Goal: Information Seeking & Learning: Learn about a topic

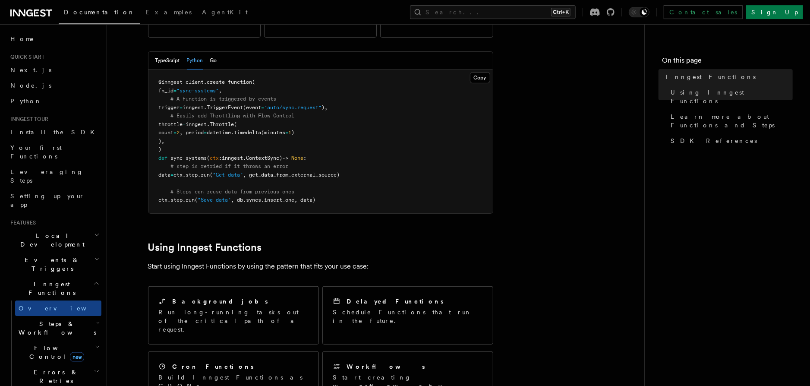
scroll to position [235, 0]
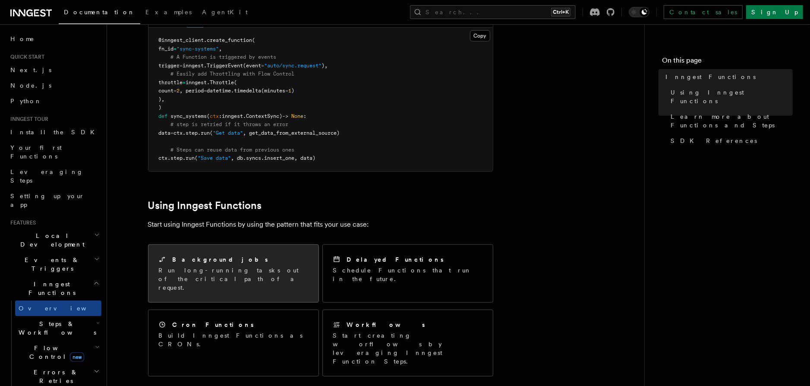
click at [265, 255] on div "Background jobs" at bounding box center [233, 259] width 149 height 9
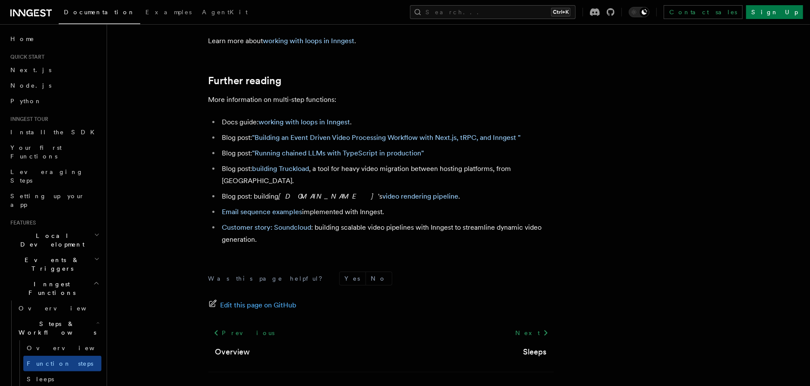
scroll to position [2339, 0]
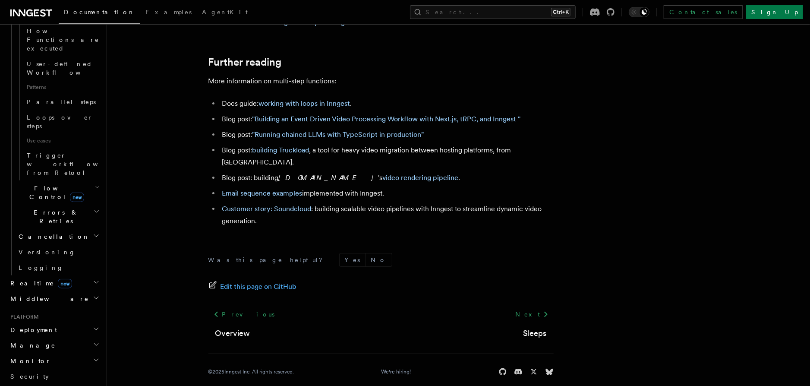
scroll to position [444, 0]
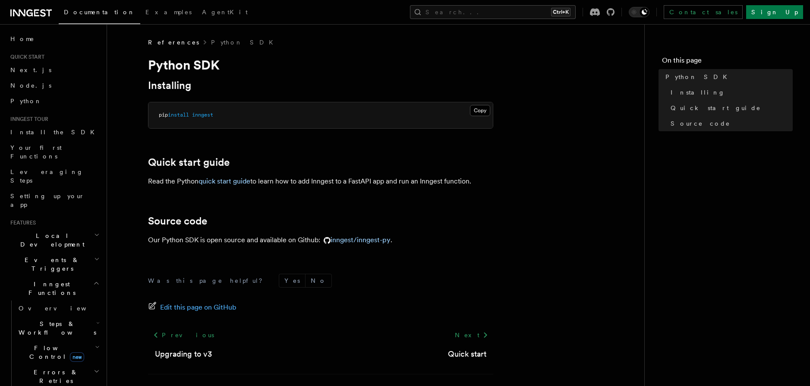
scroll to position [31, 0]
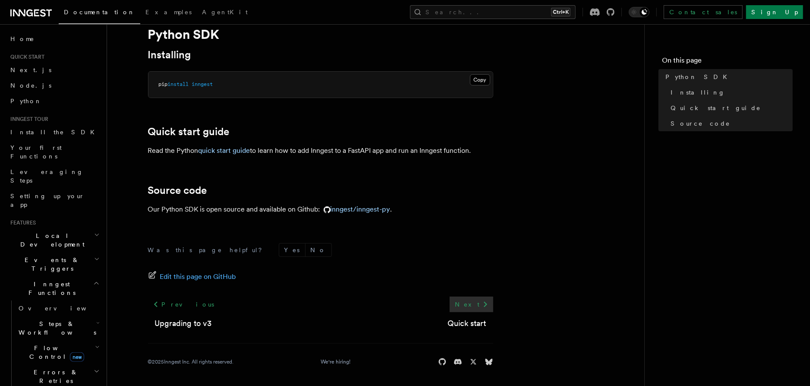
click at [474, 303] on link "Next" at bounding box center [472, 304] width 44 height 16
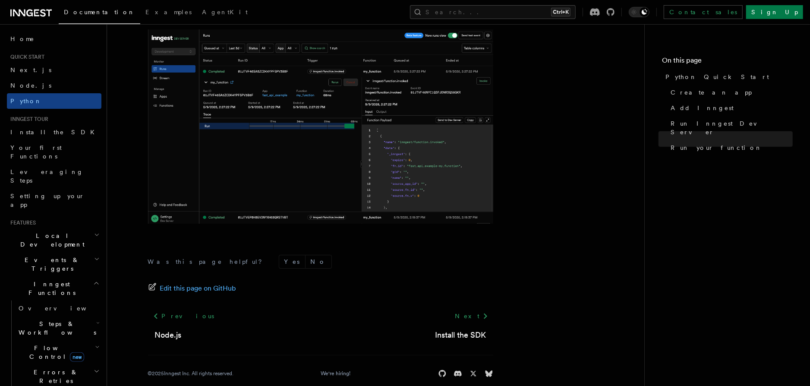
scroll to position [1794, 0]
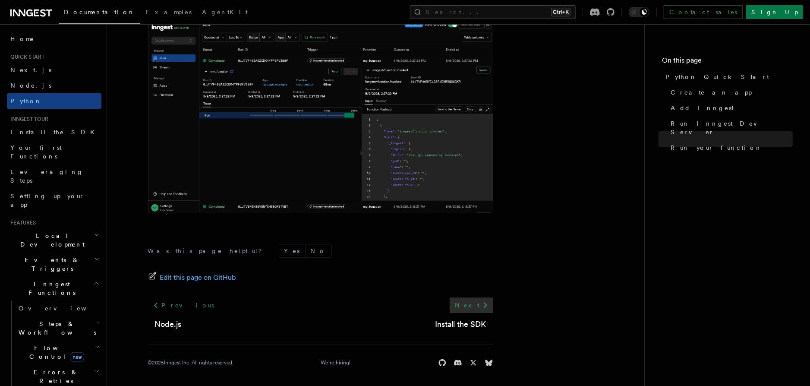
click at [482, 300] on icon at bounding box center [485, 305] width 10 height 10
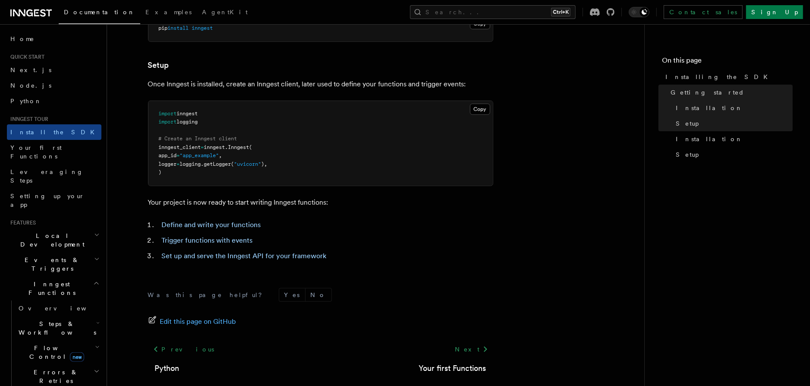
scroll to position [340, 0]
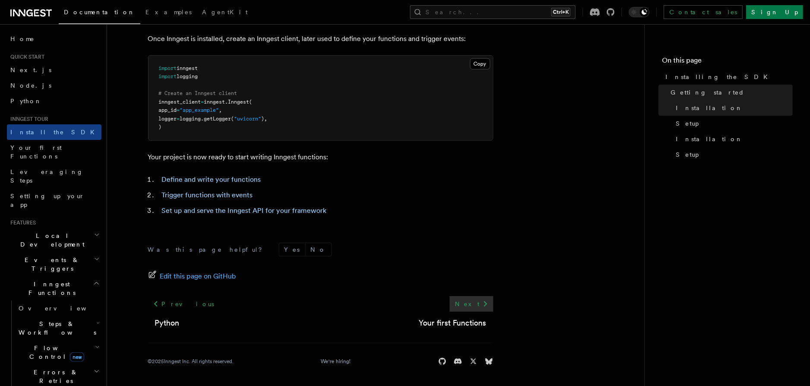
click at [478, 309] on link "Next" at bounding box center [472, 304] width 44 height 16
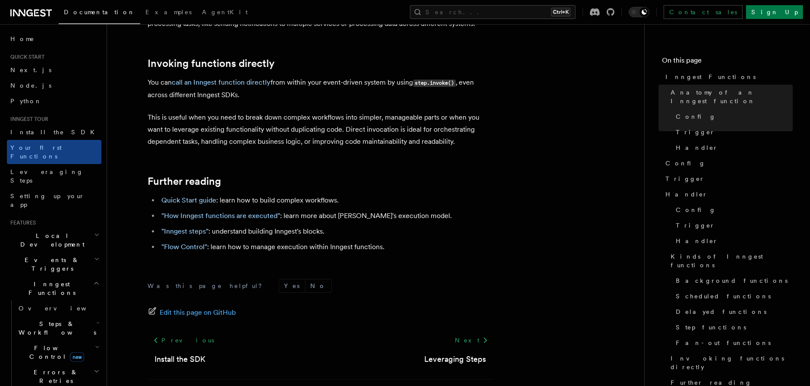
scroll to position [1782, 0]
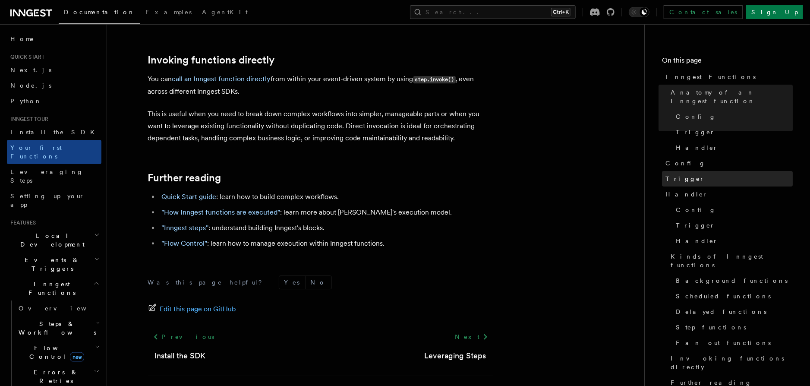
click at [673, 174] on span "Trigger" at bounding box center [684, 178] width 39 height 9
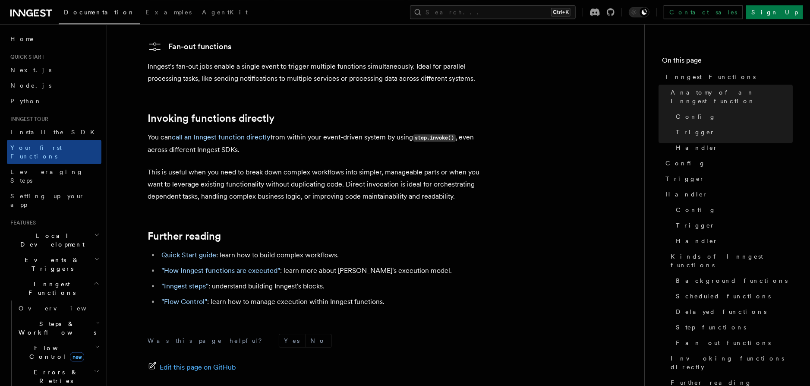
scroll to position [1723, 0]
click at [90, 252] on h2 "Events & Triggers" at bounding box center [54, 264] width 95 height 24
click at [57, 276] on link "Overview" at bounding box center [58, 284] width 86 height 16
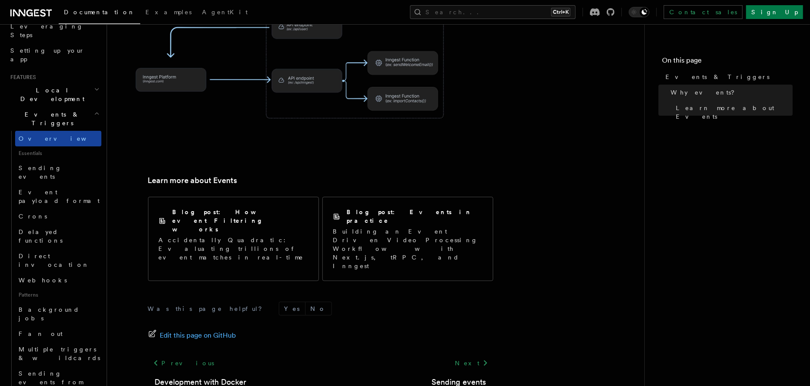
scroll to position [148, 0]
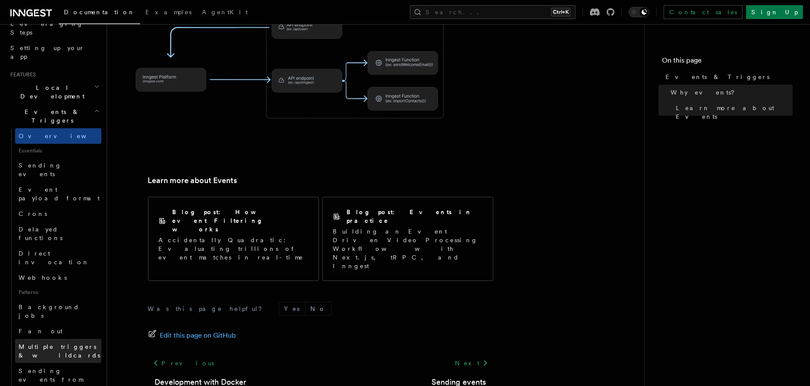
click at [53, 343] on span "Multiple triggers & wildcards" at bounding box center [60, 351] width 82 height 16
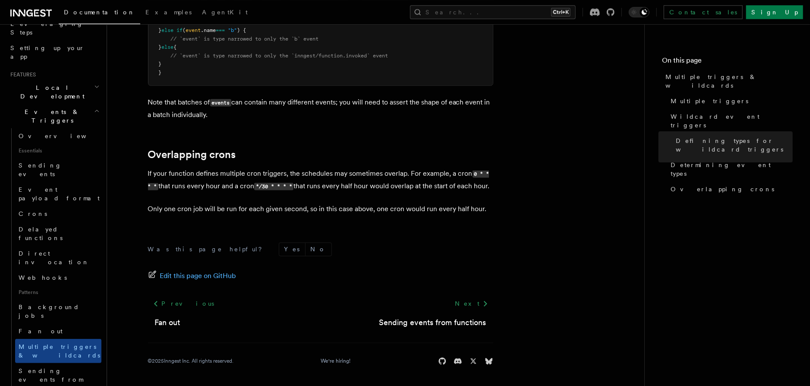
scroll to position [979, 0]
click at [83, 367] on span "Sending events from functions" at bounding box center [51, 379] width 64 height 24
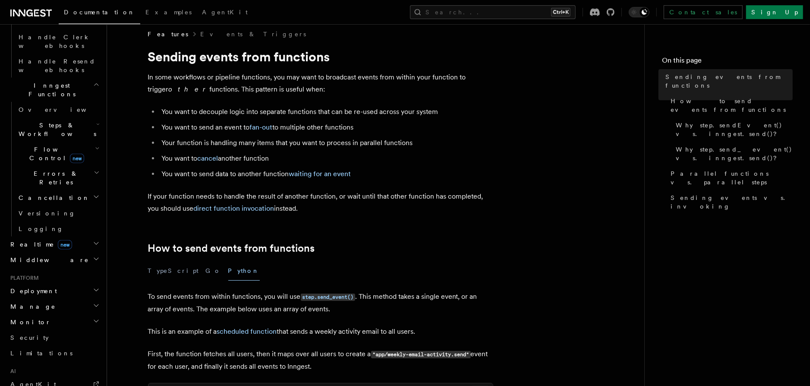
scroll to position [624, 0]
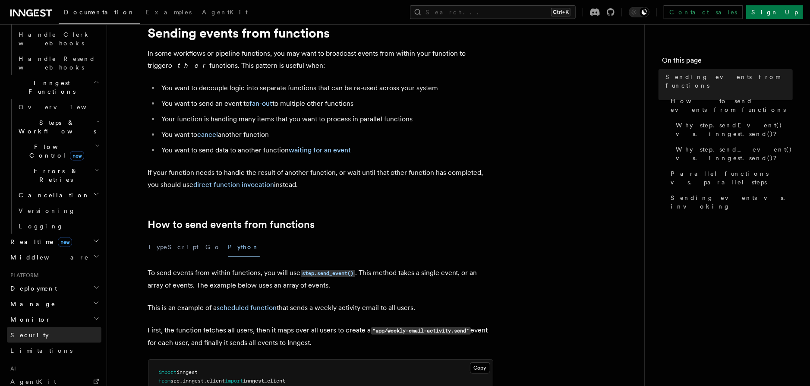
scroll to position [0, 0]
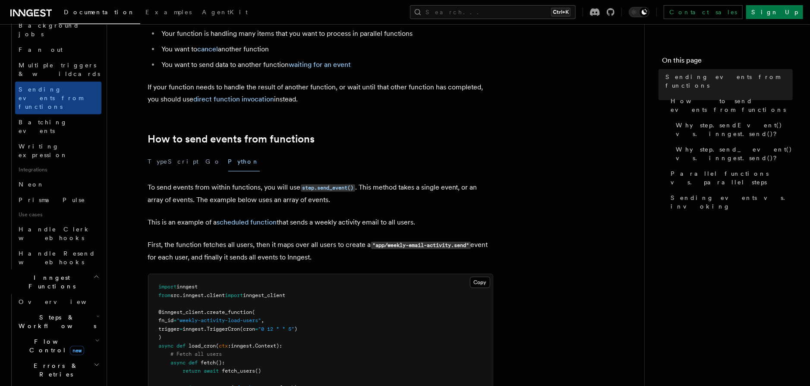
scroll to position [405, 0]
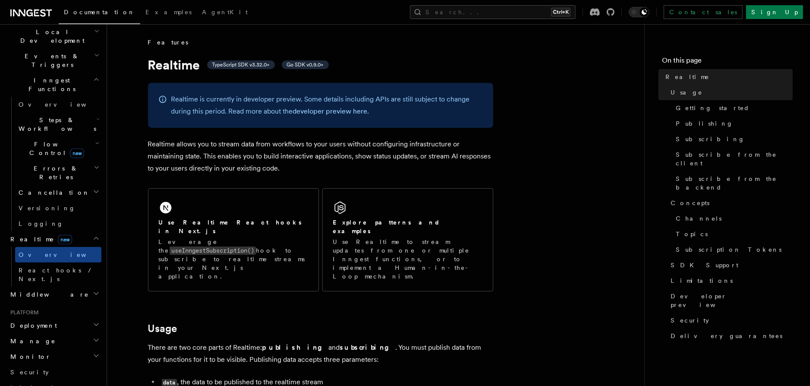
scroll to position [187, 0]
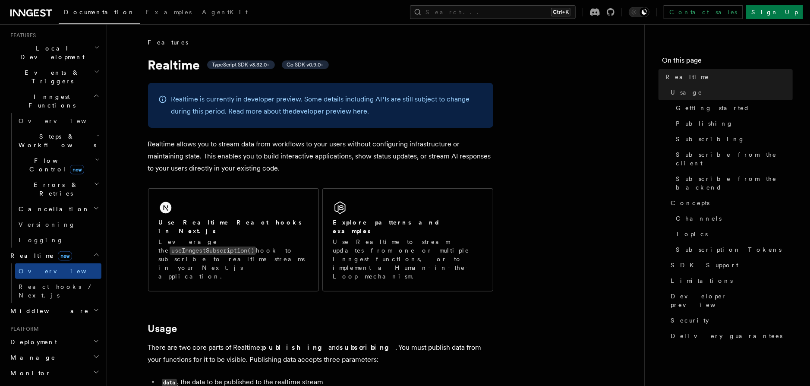
click at [66, 350] on h2 "Manage" at bounding box center [54, 358] width 95 height 16
click at [44, 381] on link "Apps" at bounding box center [58, 389] width 86 height 16
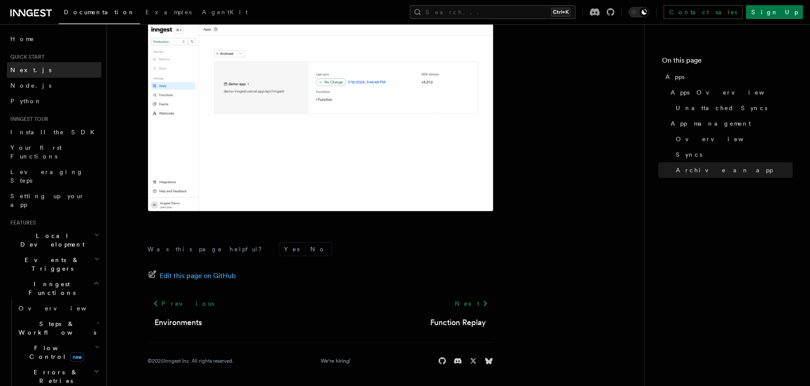
click at [27, 73] on span "Next.js" at bounding box center [30, 69] width 41 height 7
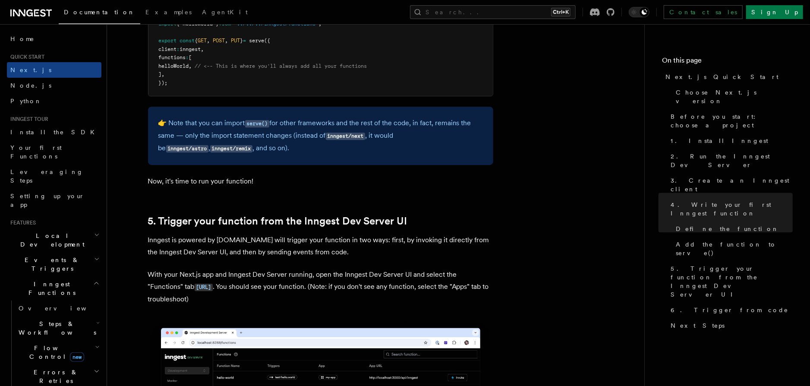
scroll to position [1824, 0]
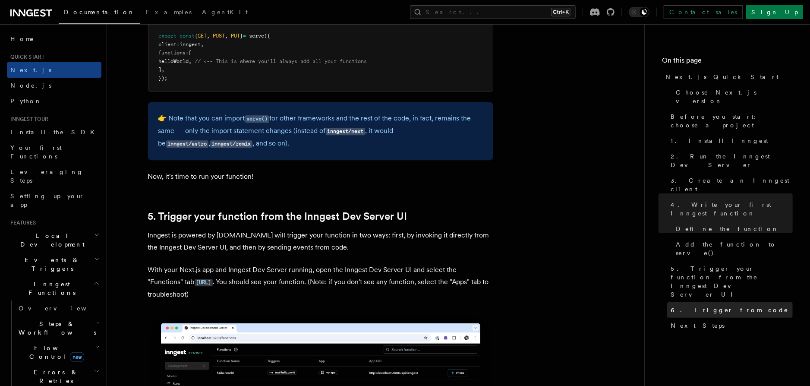
click at [696, 306] on span "6. Trigger from code" at bounding box center [730, 310] width 118 height 9
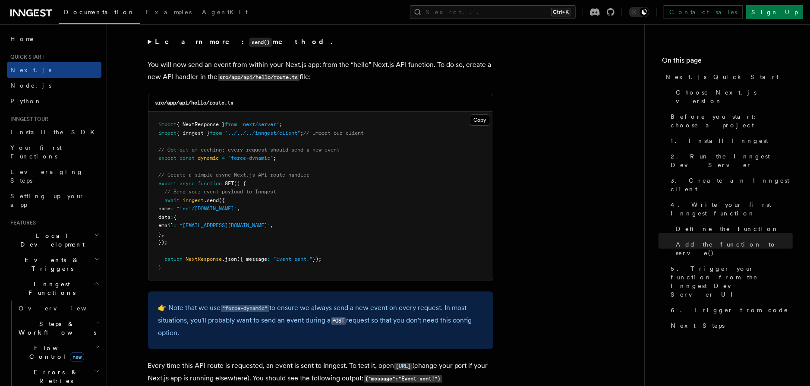
scroll to position [4540, 0]
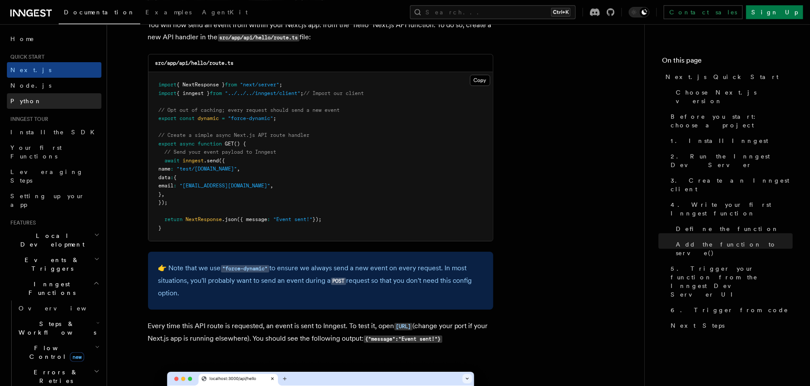
click at [38, 100] on link "Python" at bounding box center [54, 101] width 95 height 16
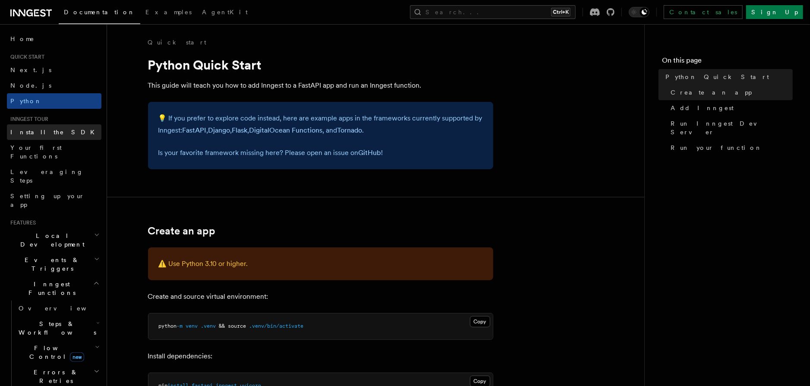
click at [24, 131] on span "Install the SDK" at bounding box center [54, 132] width 89 height 7
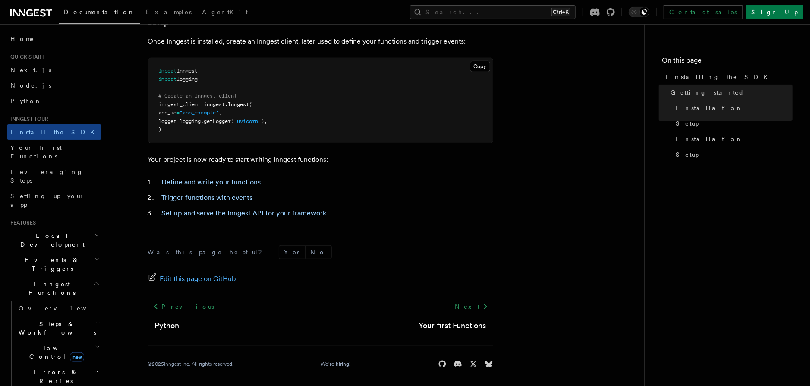
scroll to position [340, 0]
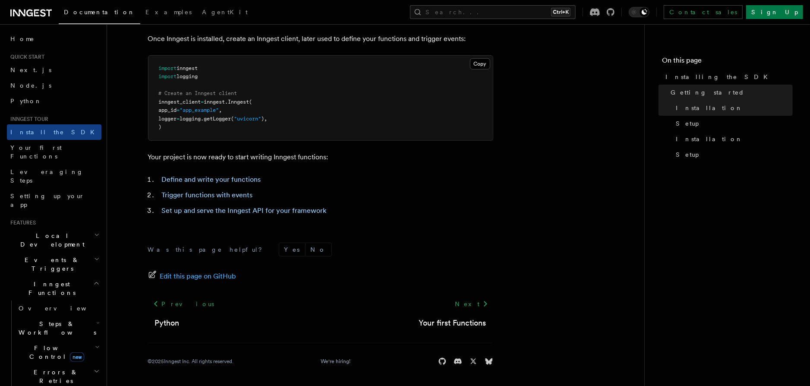
click at [95, 231] on icon "button" at bounding box center [97, 234] width 6 height 7
click at [95, 255] on icon "button" at bounding box center [97, 258] width 6 height 7
click at [54, 310] on span "Sending events" at bounding box center [40, 318] width 43 height 16
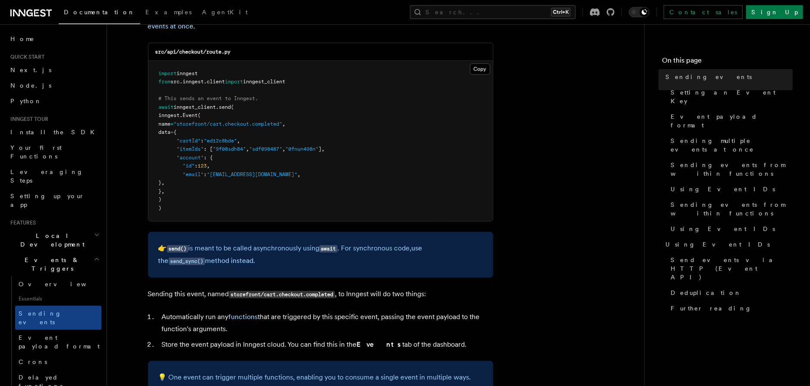
scroll to position [223, 0]
